Goal: Go to known website: Go to known website

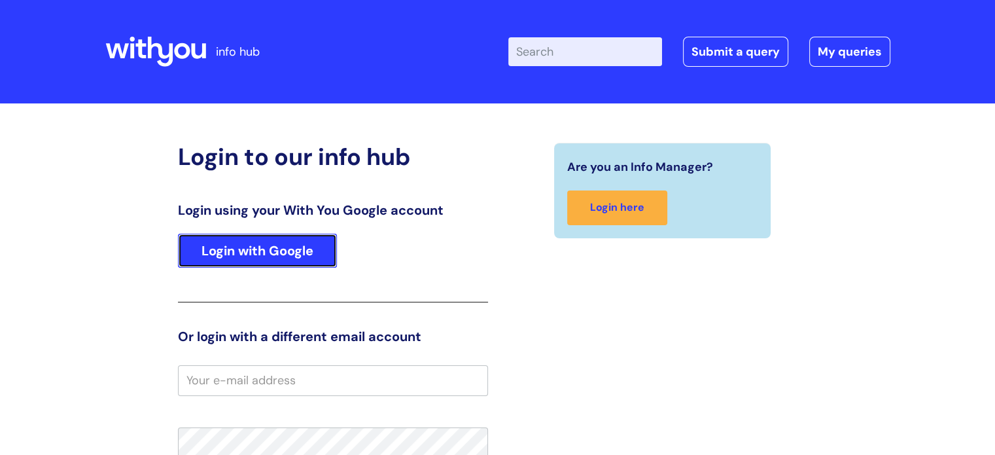
click at [262, 238] on link "Login with Google" at bounding box center [257, 251] width 159 height 34
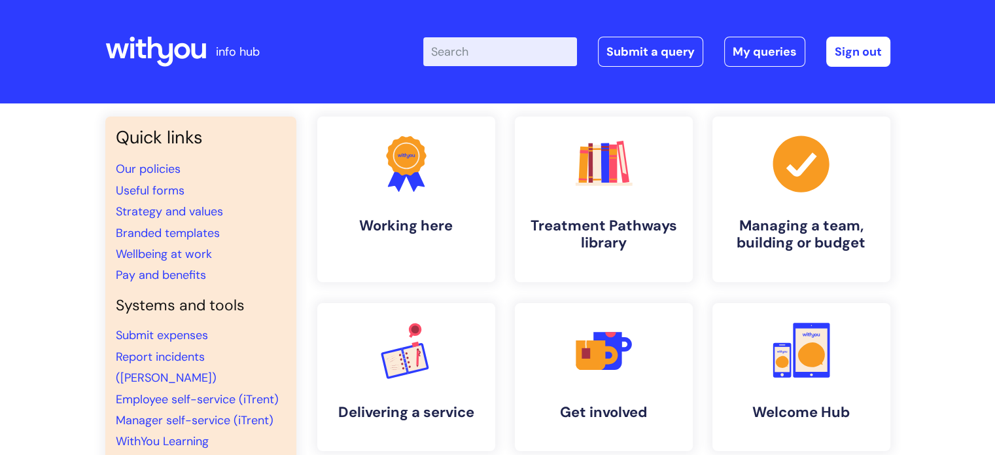
click at [47, 170] on div "Quick links Our policies Useful forms Strategy and values Branded templates Wel…" at bounding box center [497, 443] width 995 height 680
click at [189, 391] on link "Employee self-service (iTrent)" at bounding box center [197, 399] width 163 height 16
